Goal: Information Seeking & Learning: Learn about a topic

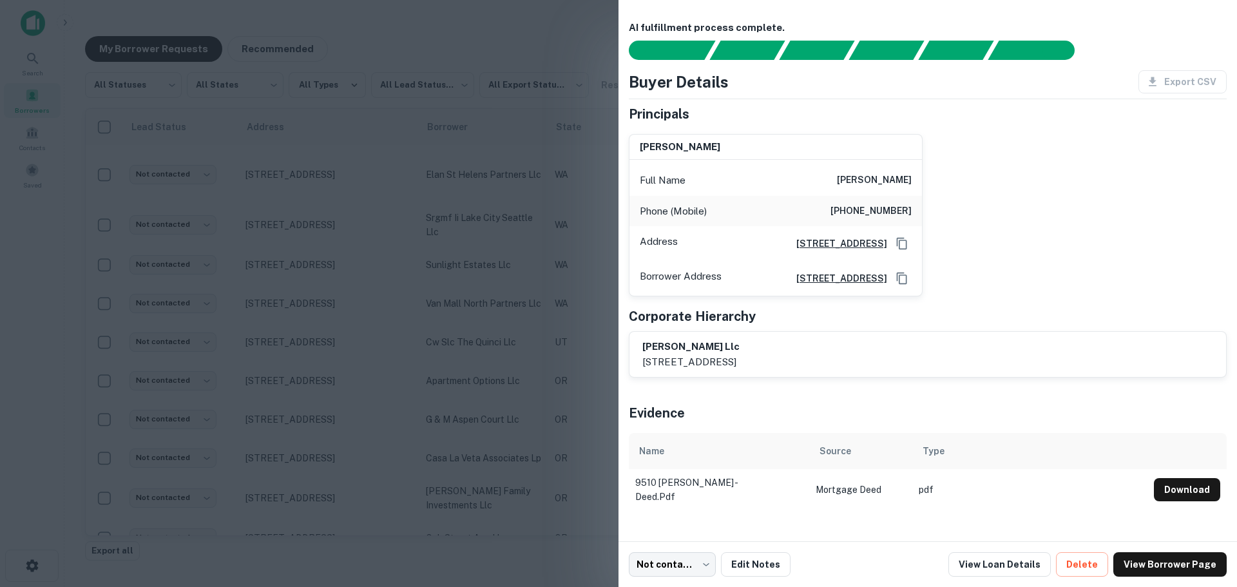
scroll to position [322, 0]
click at [231, 169] on div at bounding box center [618, 293] width 1237 height 587
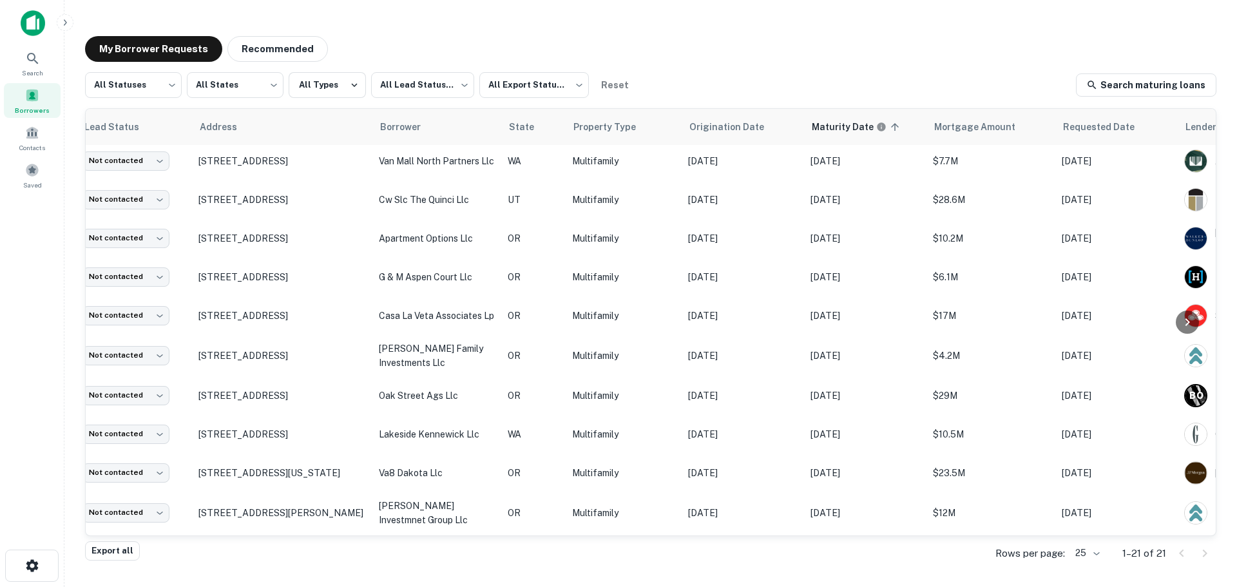
scroll to position [142, 0]
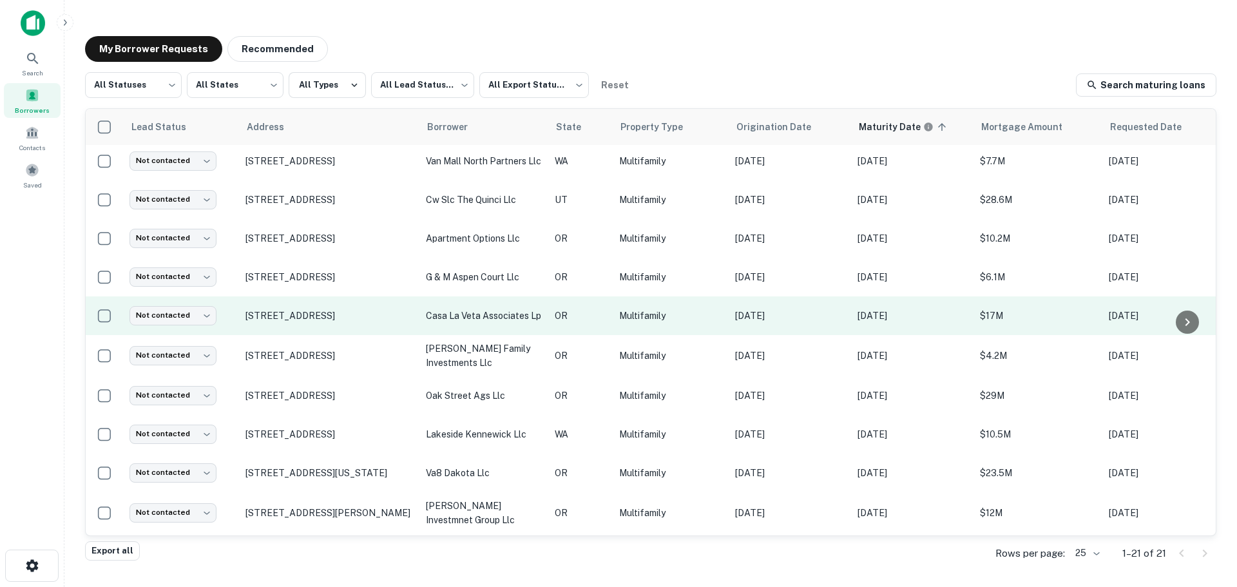
click at [446, 316] on p "casa la veta associates lp" at bounding box center [484, 316] width 116 height 14
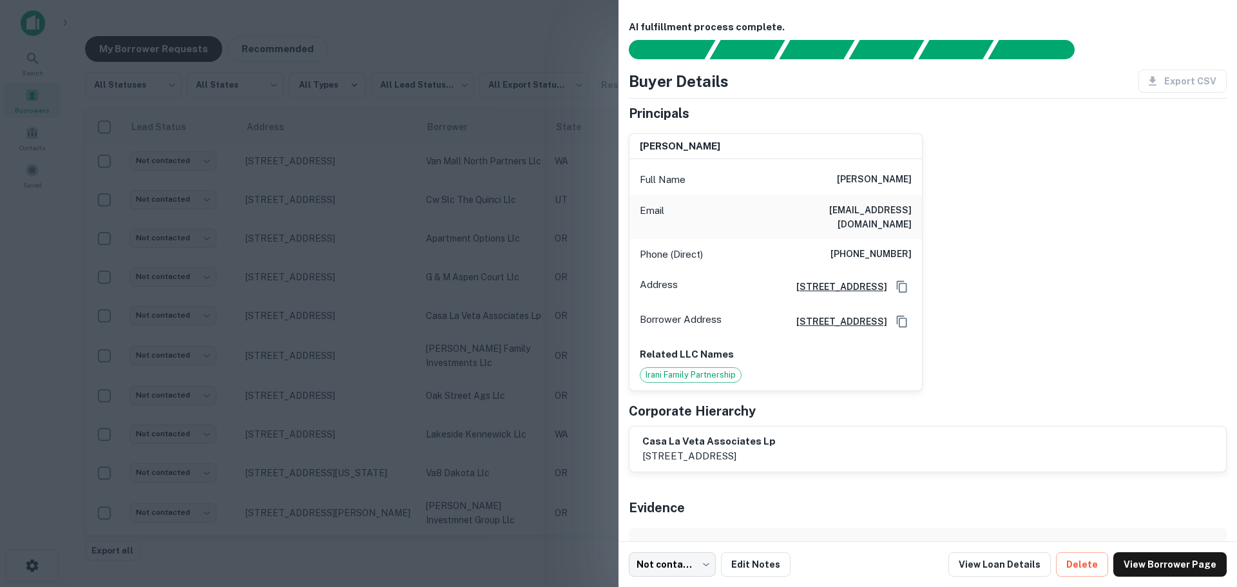
scroll to position [0, 0]
click at [406, 285] on div at bounding box center [618, 293] width 1237 height 587
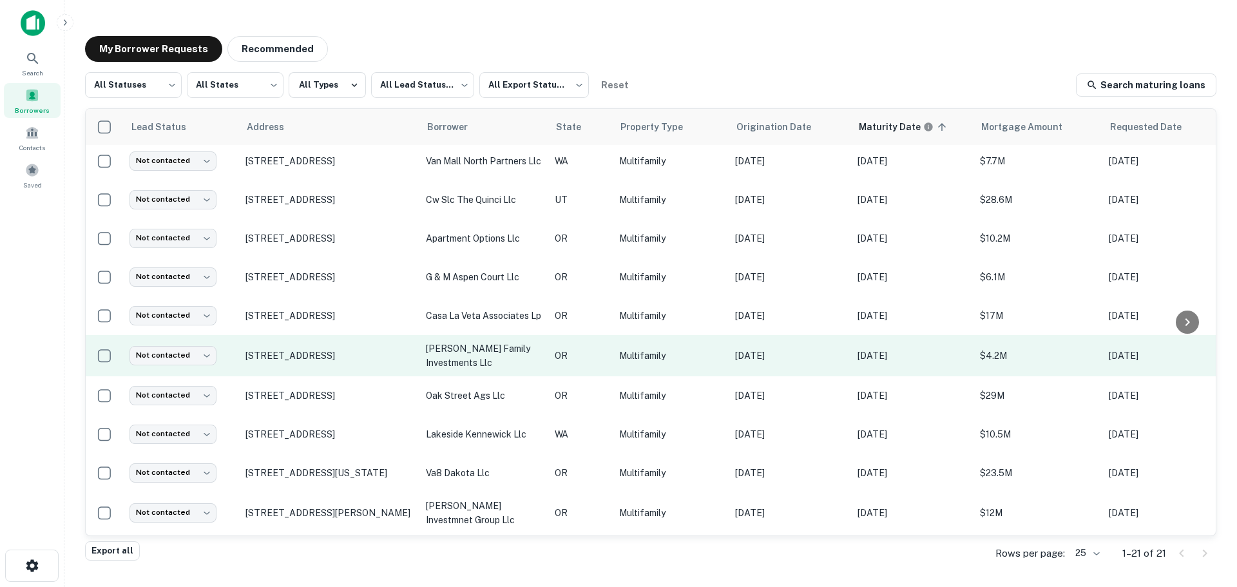
click at [464, 351] on p "[PERSON_NAME] family investments llc" at bounding box center [484, 355] width 116 height 28
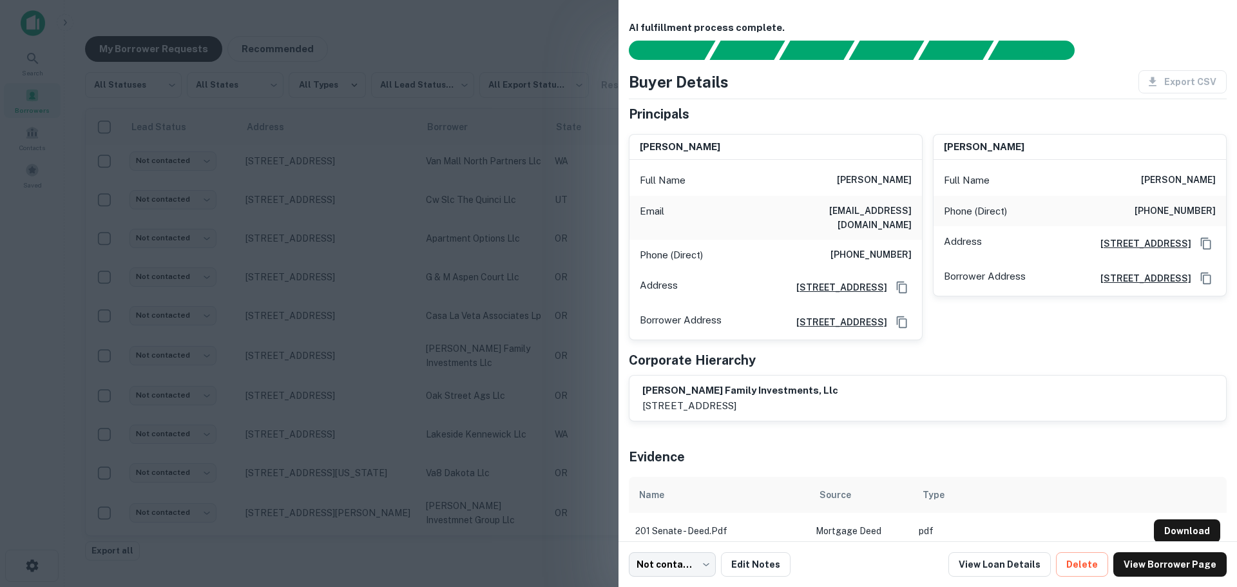
scroll to position [16, 0]
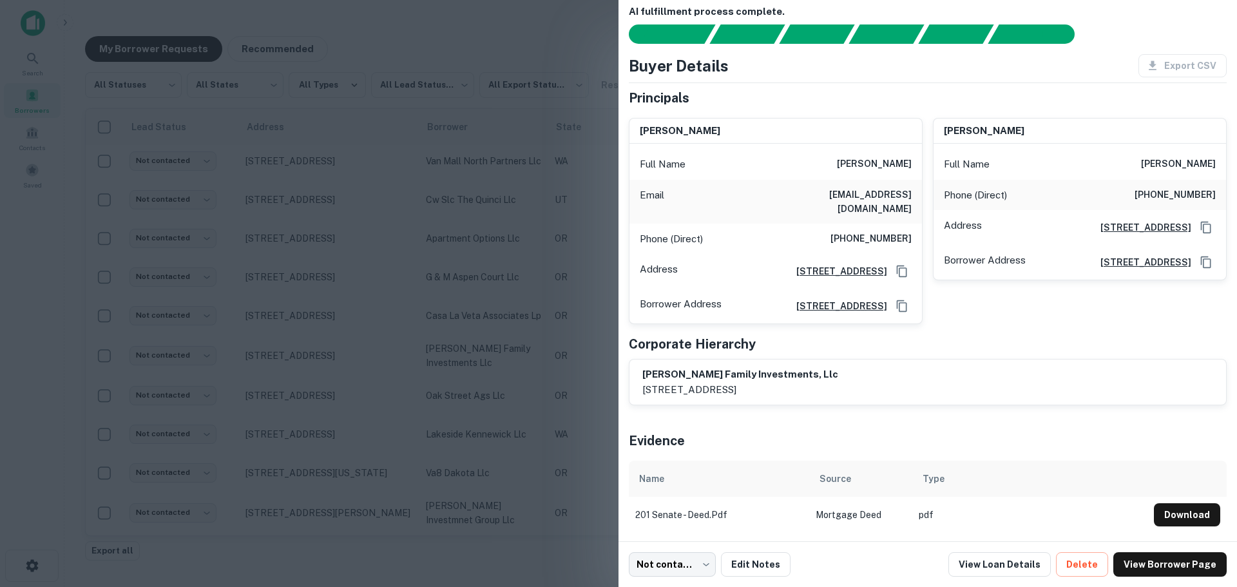
click at [345, 305] on div at bounding box center [618, 293] width 1237 height 587
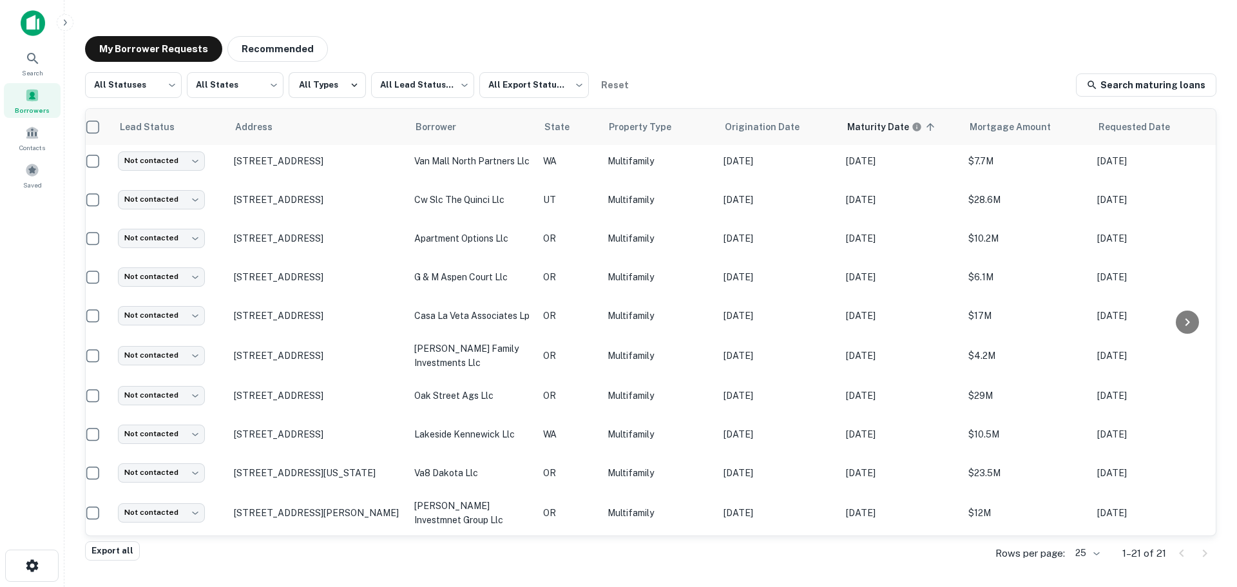
scroll to position [142, 6]
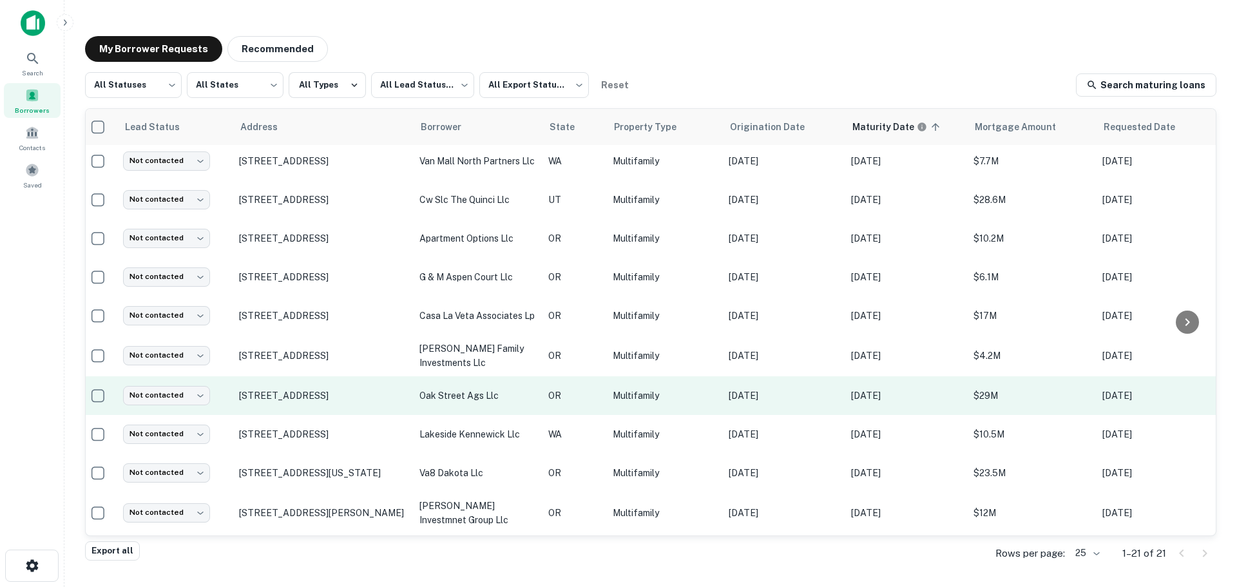
click at [429, 388] on td "oak street ags llc" at bounding box center [477, 395] width 129 height 39
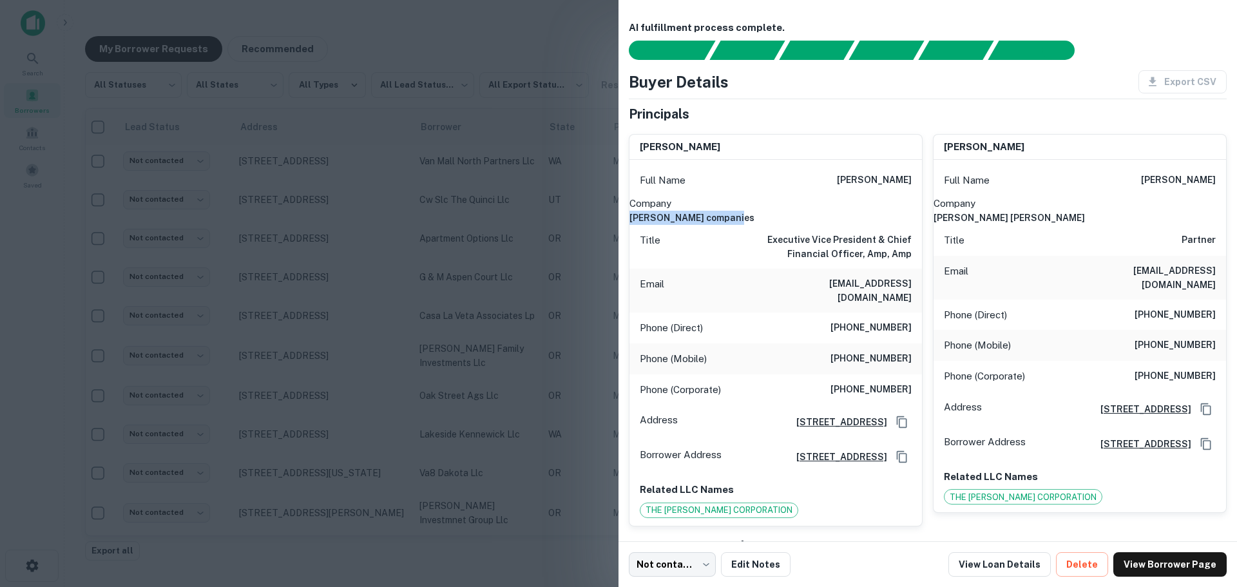
drag, startPoint x: 908, startPoint y: 209, endPoint x: 776, endPoint y: 214, distance: 132.8
click at [776, 214] on div "Company a.g. spanos companies" at bounding box center [775, 211] width 292 height 30
click at [449, 410] on div at bounding box center [618, 293] width 1237 height 587
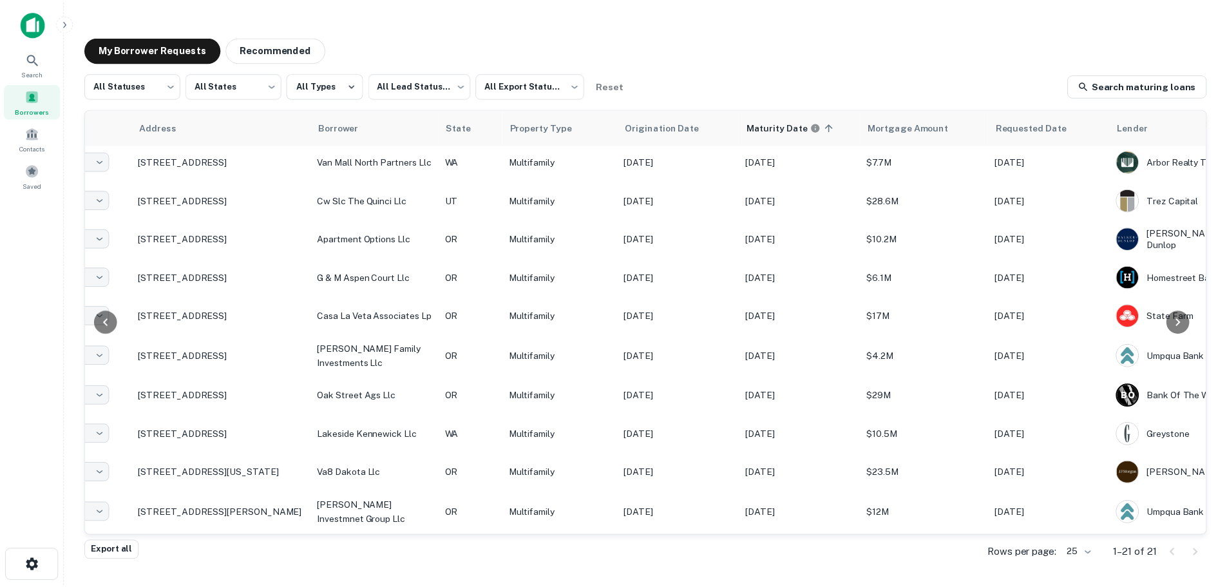
scroll to position [142, 0]
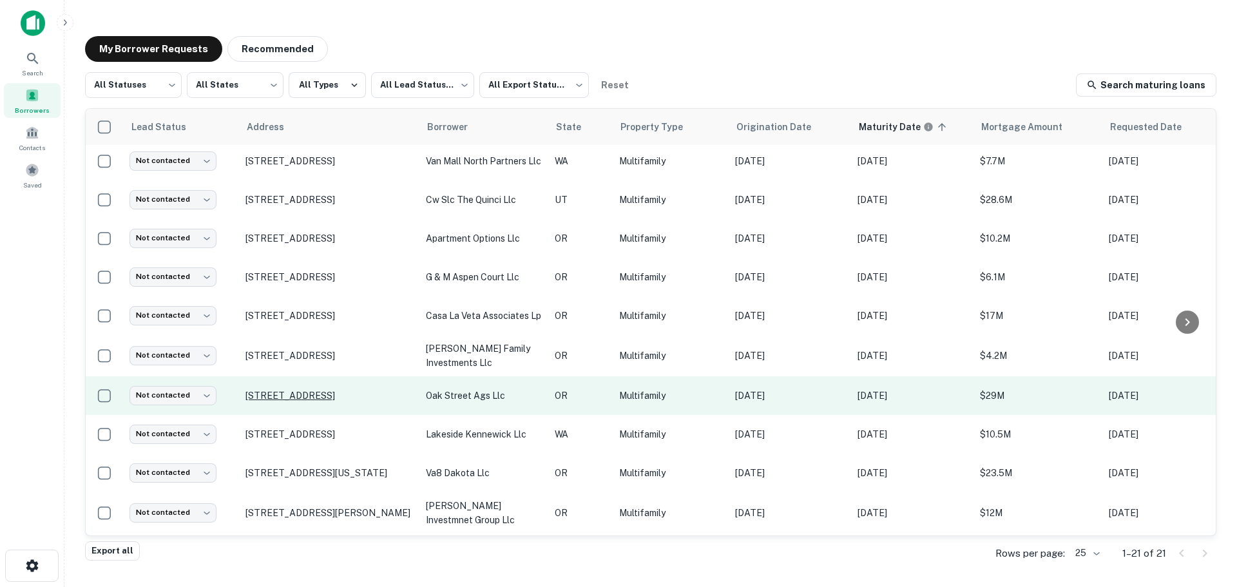
click at [378, 393] on p "[STREET_ADDRESS]" at bounding box center [328, 396] width 167 height 12
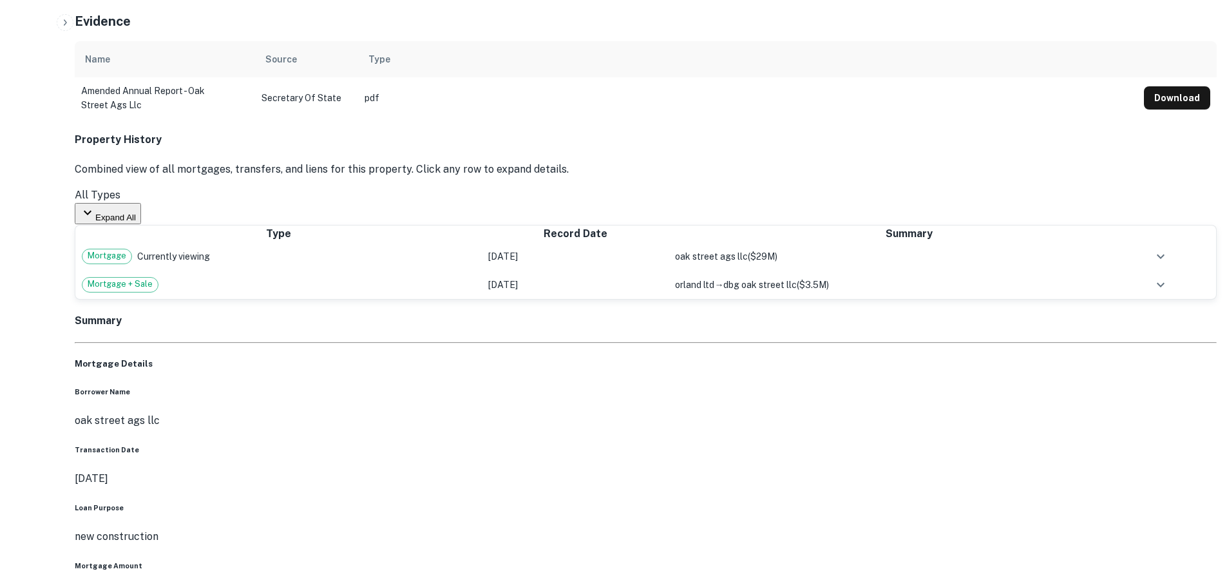
scroll to position [902, 0]
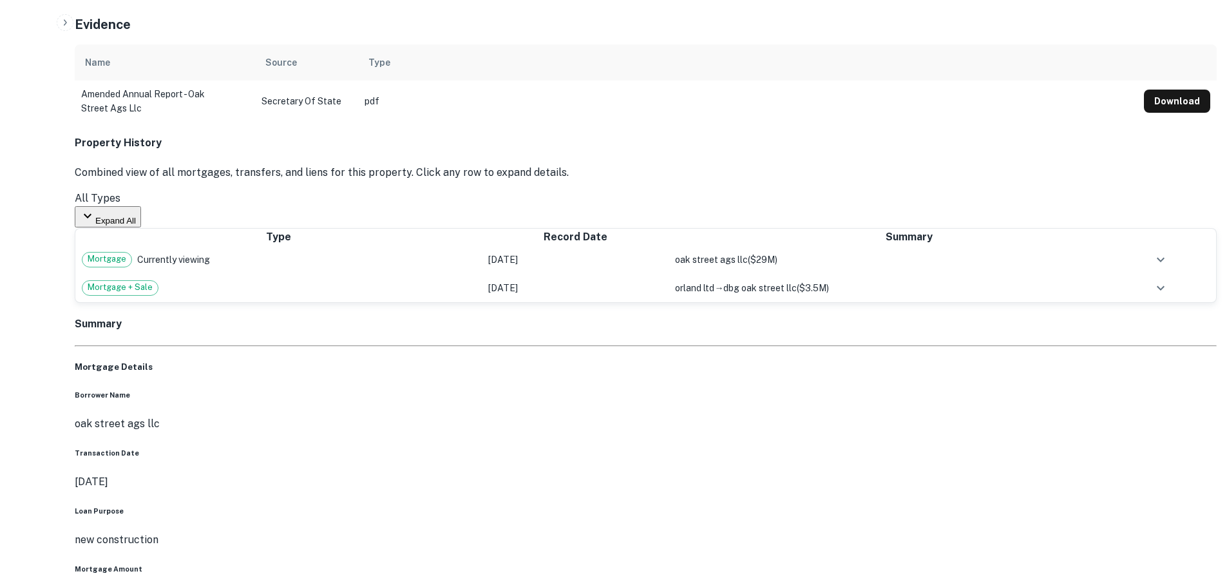
drag, startPoint x: 785, startPoint y: 400, endPoint x: 980, endPoint y: 381, distance: 195.5
drag, startPoint x: 826, startPoint y: 396, endPoint x: 983, endPoint y: 405, distance: 156.8
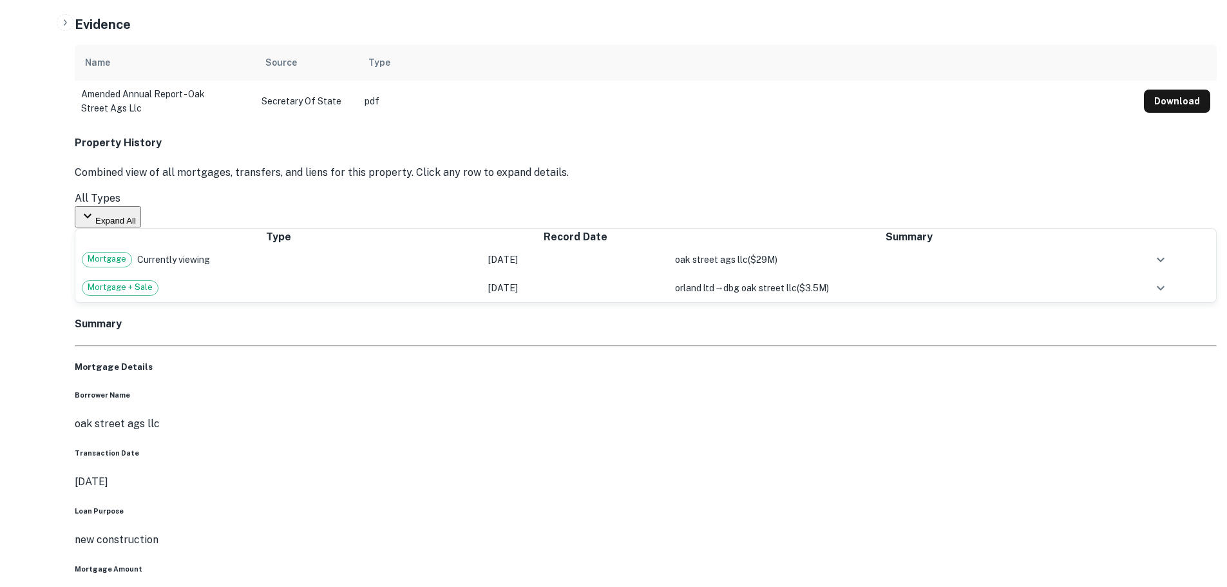
drag, startPoint x: 817, startPoint y: 400, endPoint x: 1005, endPoint y: 412, distance: 188.5
drag, startPoint x: 803, startPoint y: 410, endPoint x: 703, endPoint y: 341, distance: 121.3
drag, startPoint x: 1036, startPoint y: 367, endPoint x: 761, endPoint y: 373, distance: 275.1
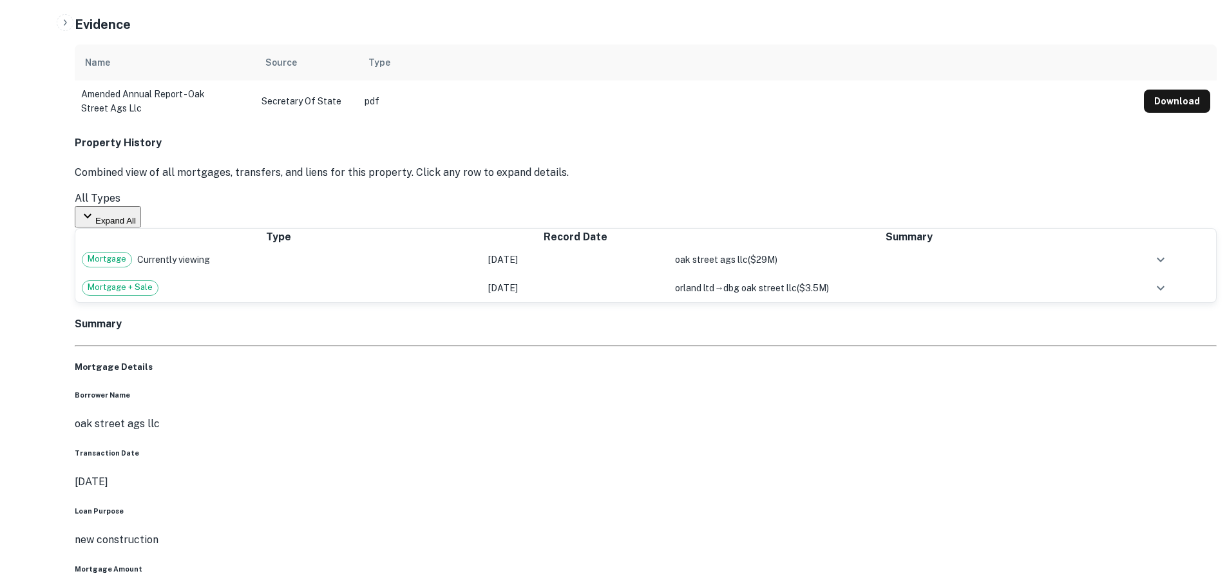
drag, startPoint x: 854, startPoint y: 374, endPoint x: 930, endPoint y: 388, distance: 77.2
drag, startPoint x: 931, startPoint y: 356, endPoint x: 913, endPoint y: 390, distance: 39.2
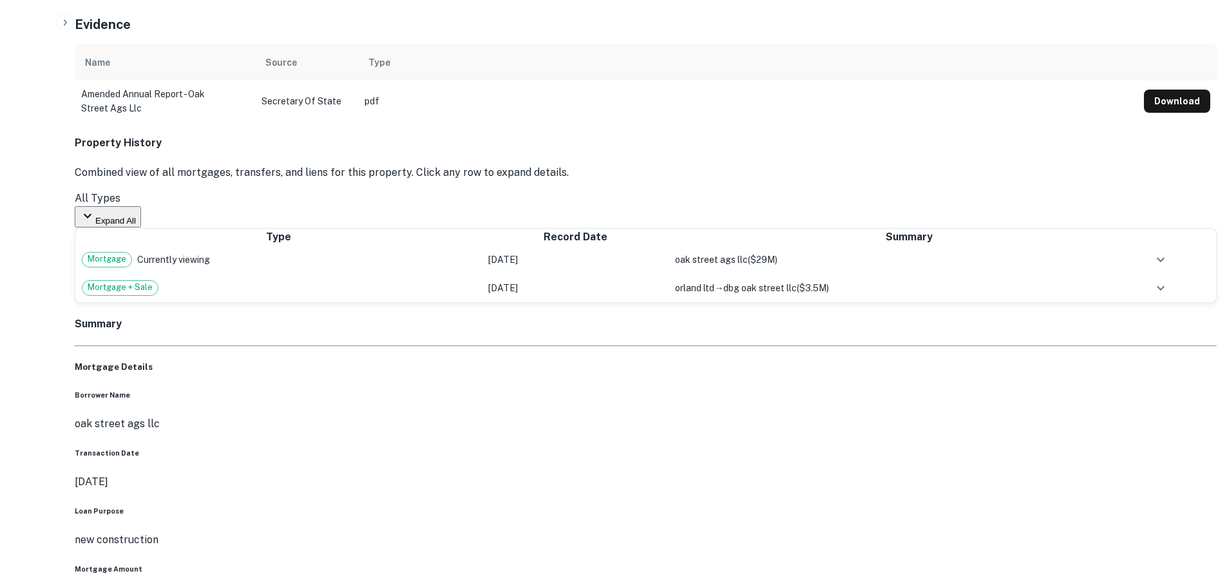
drag, startPoint x: 850, startPoint y: 447, endPoint x: 925, endPoint y: 339, distance: 131.0
drag, startPoint x: 886, startPoint y: 418, endPoint x: 964, endPoint y: 330, distance: 117.7
drag, startPoint x: 902, startPoint y: 394, endPoint x: 826, endPoint y: 452, distance: 95.7
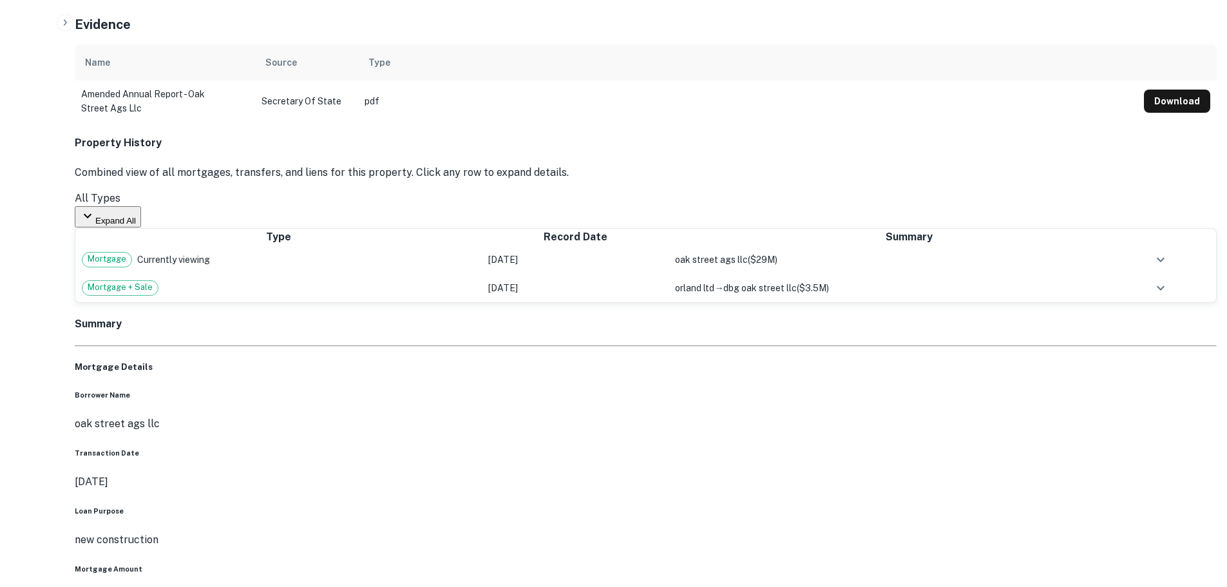
drag, startPoint x: 879, startPoint y: 356, endPoint x: 793, endPoint y: 468, distance: 141.1
drag, startPoint x: 834, startPoint y: 381, endPoint x: 834, endPoint y: 410, distance: 29.6
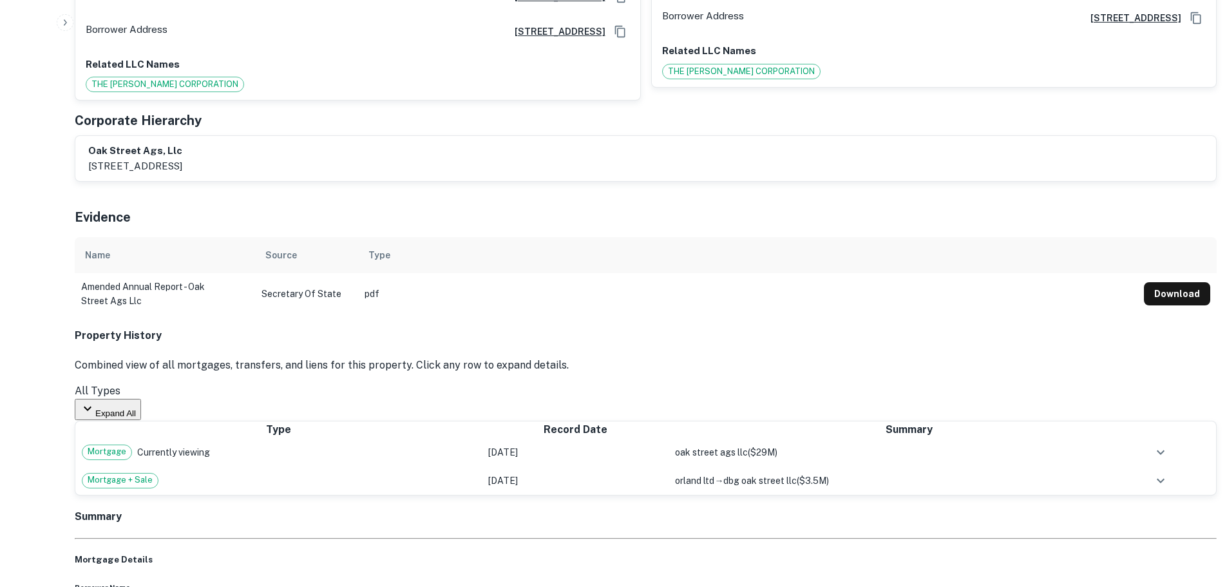
scroll to position [709, 0]
click at [681, 448] on span "oak street ags llc" at bounding box center [711, 453] width 73 height 10
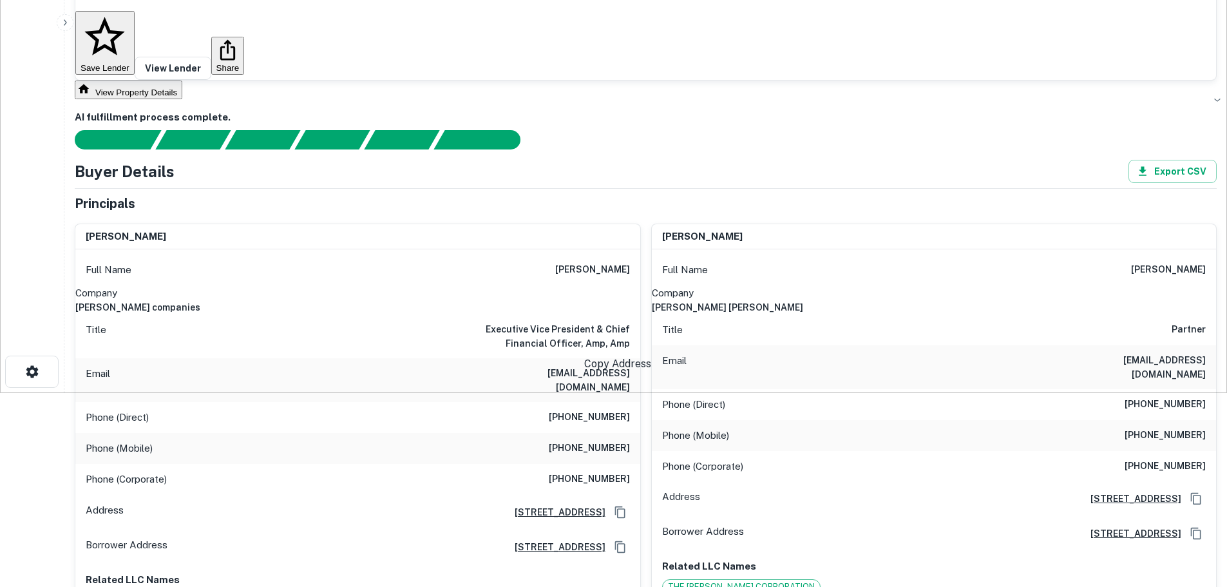
scroll to position [515, 0]
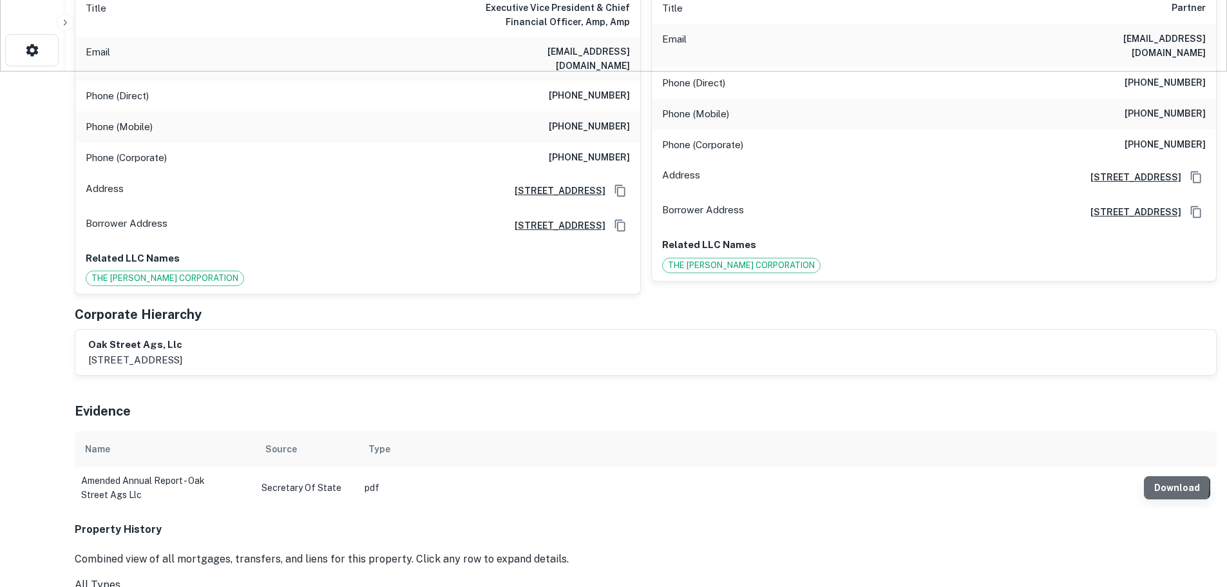
click at [1144, 476] on button "Download" at bounding box center [1177, 487] width 66 height 23
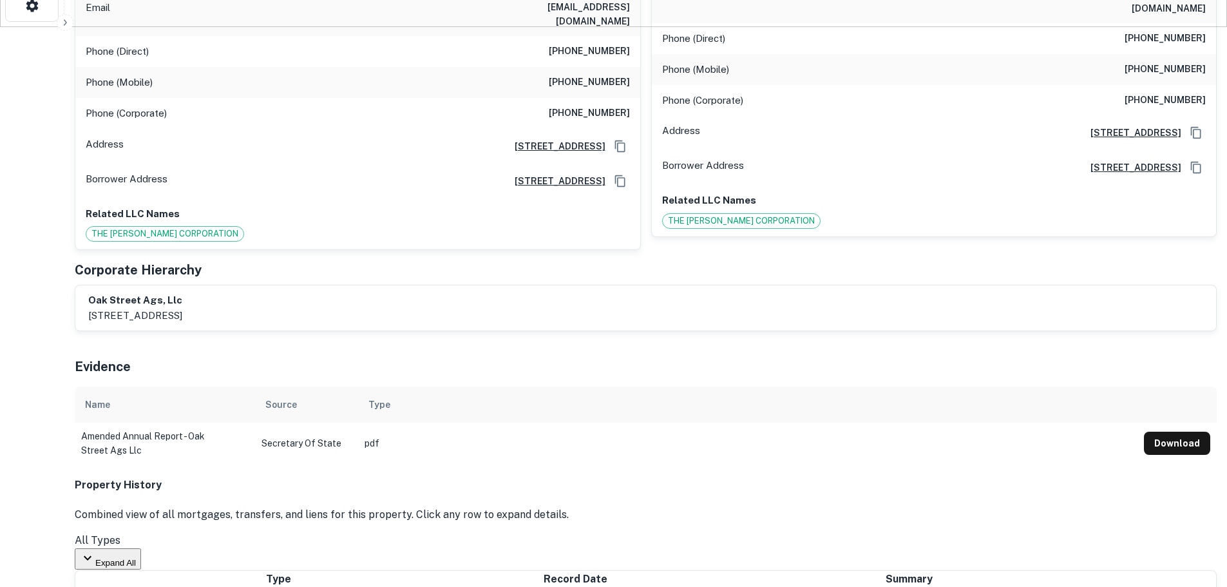
scroll to position [580, 0]
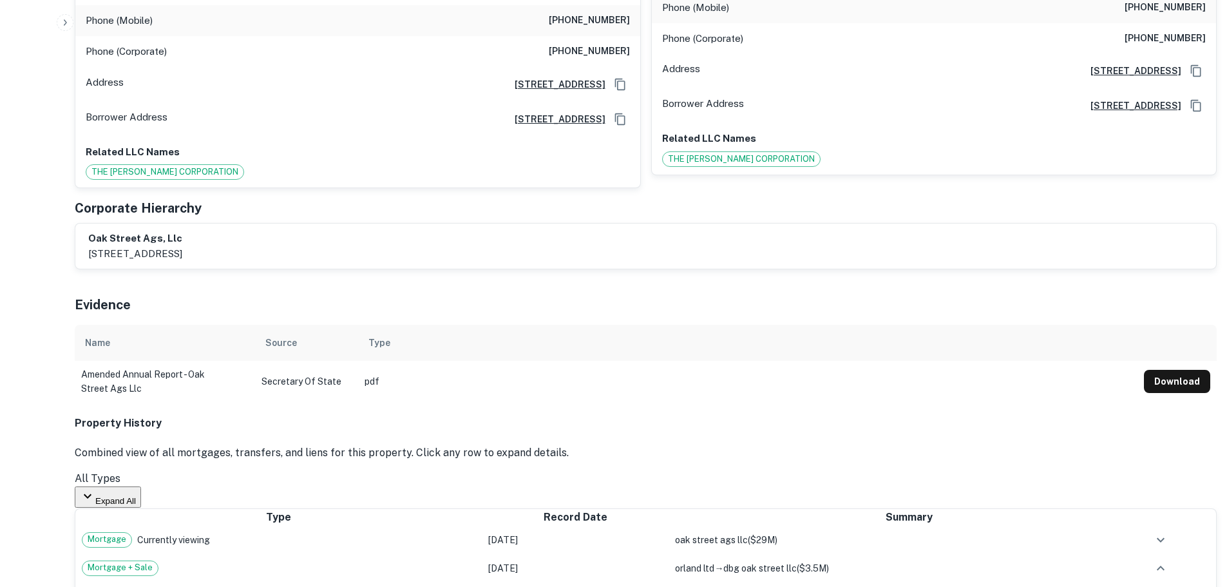
scroll to position [644, 0]
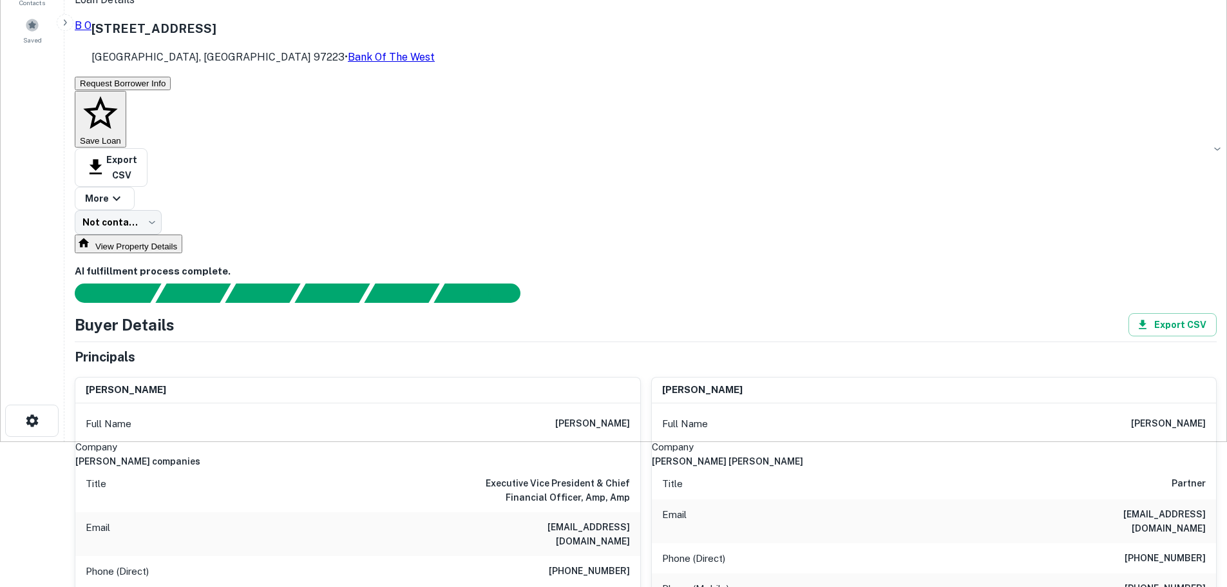
scroll to position [0, 0]
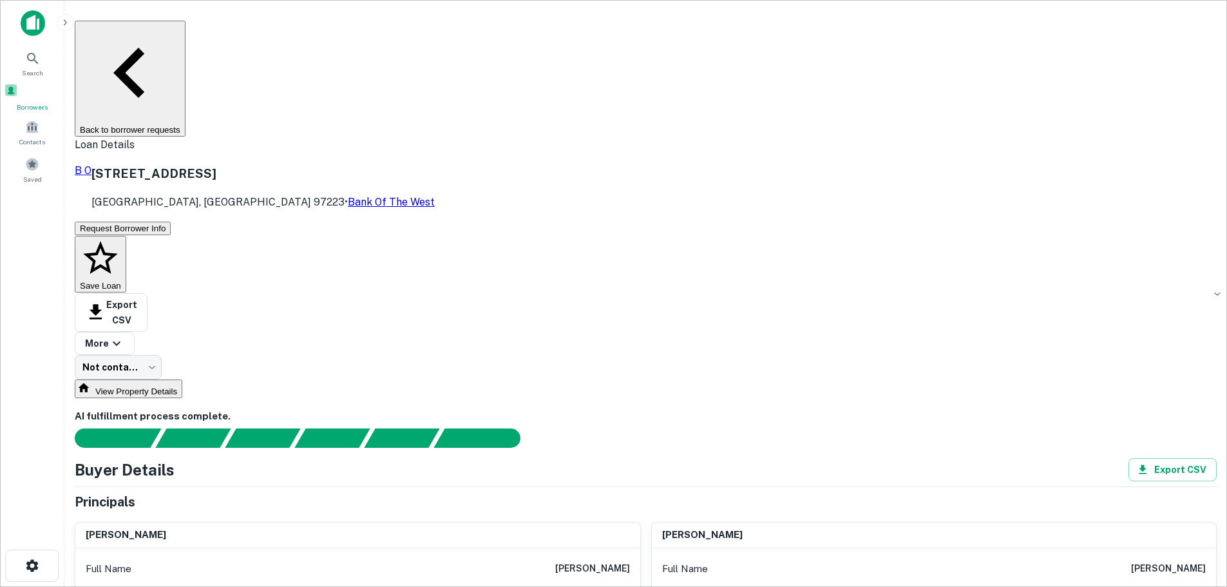
click at [35, 102] on div "Borrowers" at bounding box center [32, 97] width 57 height 29
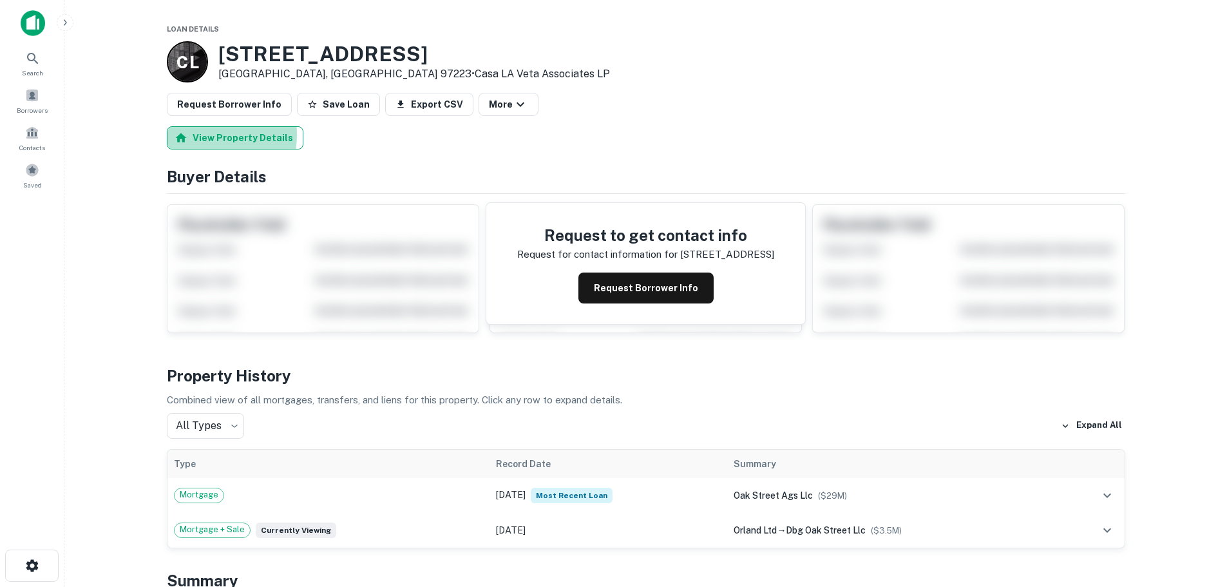
click at [196, 135] on button "View Property Details" at bounding box center [235, 137] width 137 height 23
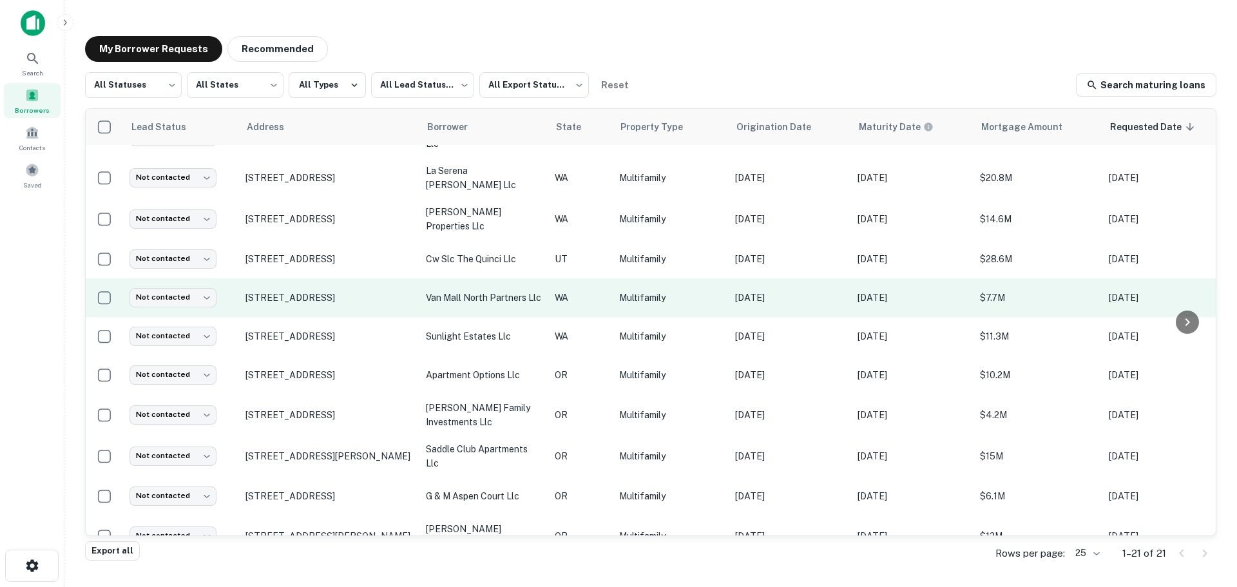
scroll to position [464, 0]
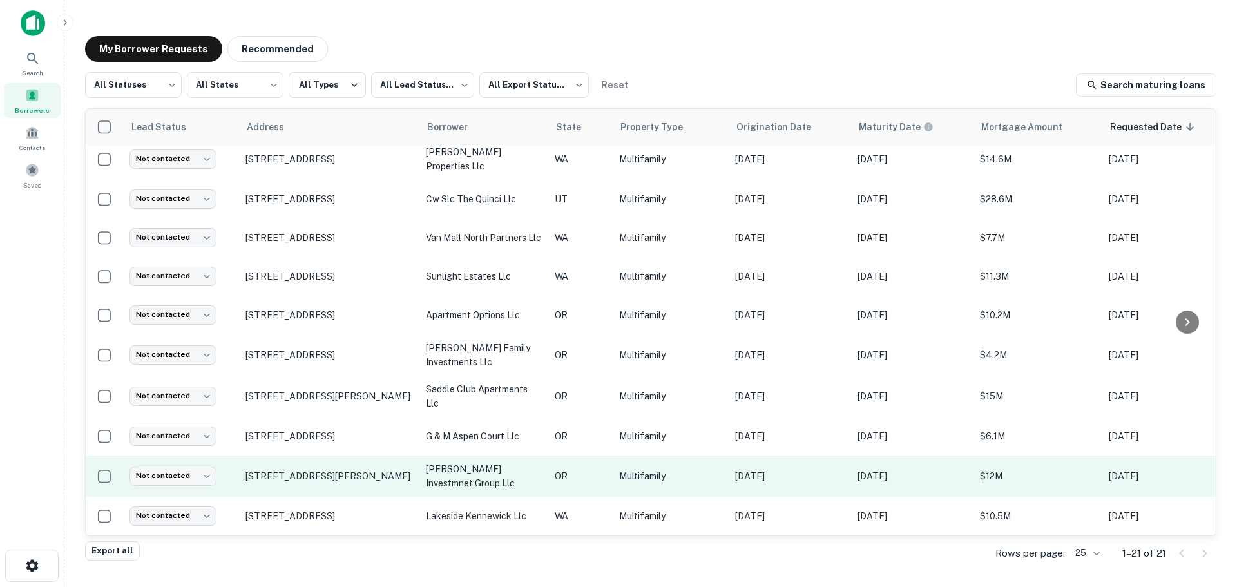
click at [497, 468] on p "[PERSON_NAME] investmnet group llc" at bounding box center [484, 476] width 116 height 28
